Goal: Task Accomplishment & Management: Manage account settings

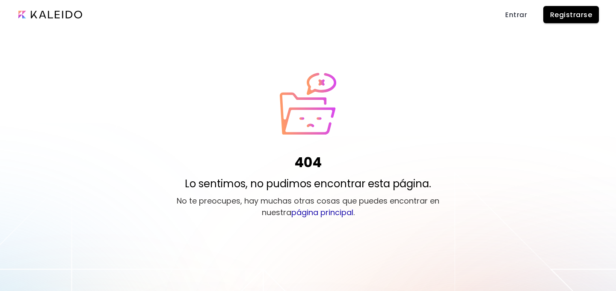
click at [510, 15] on span "Entrar" at bounding box center [516, 14] width 22 height 9
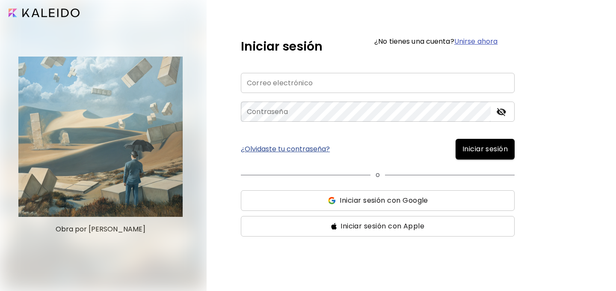
click at [314, 82] on input "email" at bounding box center [378, 83] width 274 height 20
type input "**********"
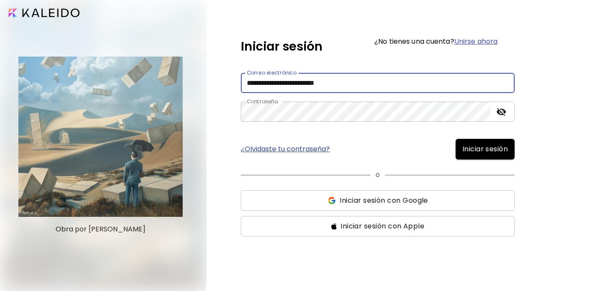
click at [482, 154] on button "Iniciar sesión" at bounding box center [485, 149] width 59 height 21
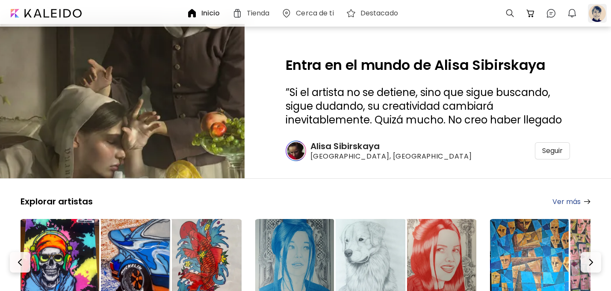
click at [600, 18] on div at bounding box center [597, 13] width 19 height 19
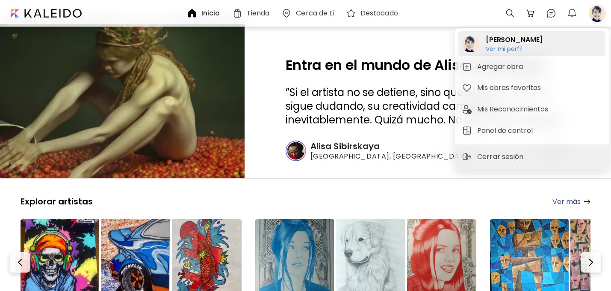
click at [501, 45] on h6 "Ver mi perfil" at bounding box center [514, 49] width 57 height 8
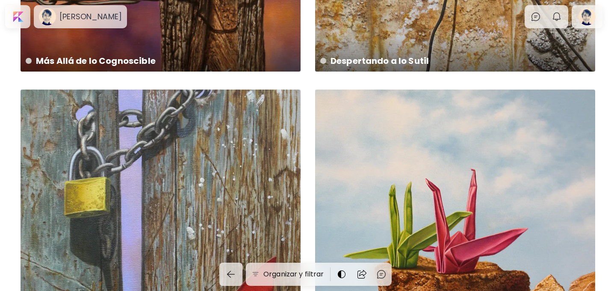
scroll to position [130, 0]
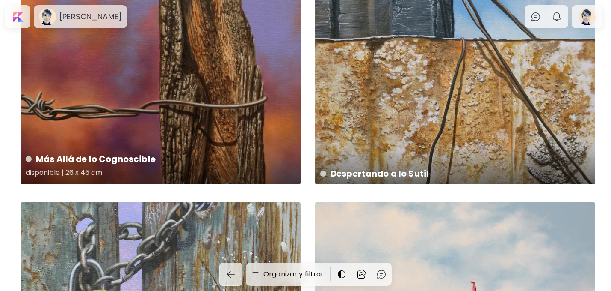
click at [251, 64] on div "Más Allá de lo Cognoscible disponible | 26 x 45 cm" at bounding box center [161, 44] width 280 height 280
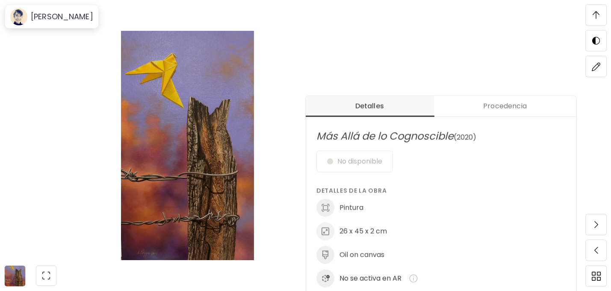
scroll to position [265, 0]
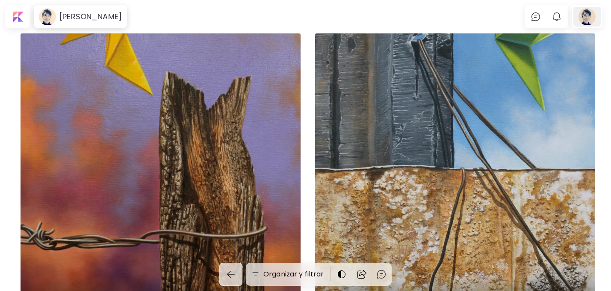
click at [595, 12] on div at bounding box center [587, 17] width 27 height 20
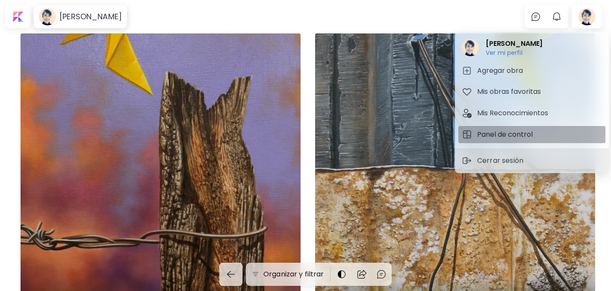
click at [508, 133] on h5 "Panel de control" at bounding box center [507, 134] width 58 height 10
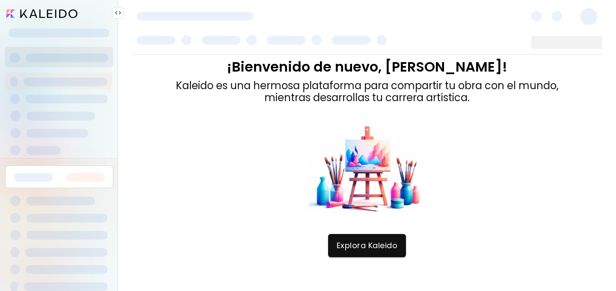
click at [56, 17] on input "image" at bounding box center [41, 13] width 71 height 9
click at [592, 21] on span at bounding box center [588, 16] width 17 height 17
click at [68, 14] on input "image" at bounding box center [41, 13] width 71 height 9
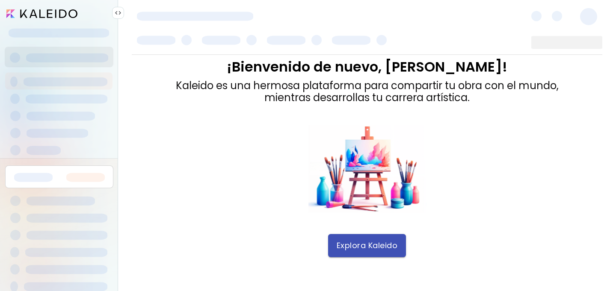
click at [370, 249] on span "Explora Kaleido" at bounding box center [367, 244] width 61 height 9
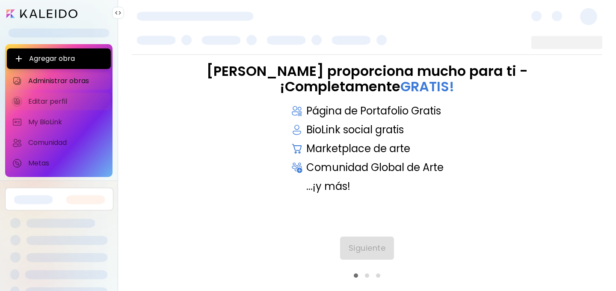
click at [56, 104] on span "Editar perfil" at bounding box center [66, 101] width 77 height 9
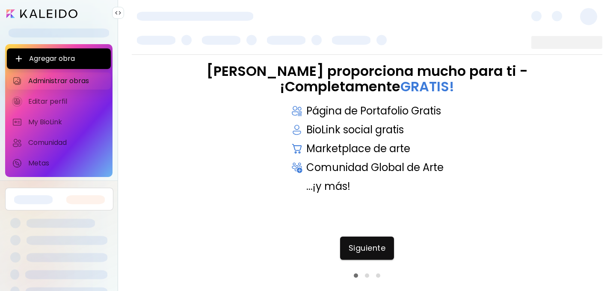
click at [80, 80] on span "Administrar obras" at bounding box center [66, 81] width 77 height 9
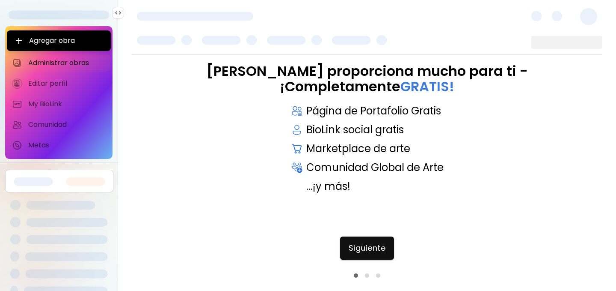
scroll to position [16, 0]
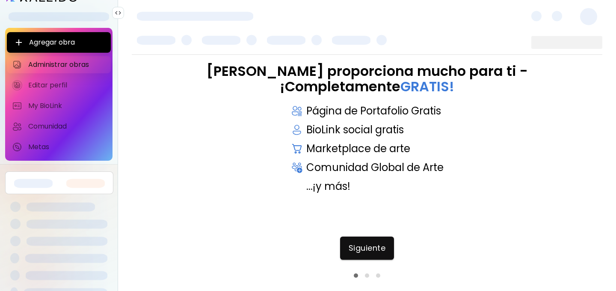
click at [63, 60] on span "Administrar obras" at bounding box center [66, 64] width 77 height 9
